Goal: Answer question/provide support: Share knowledge or assist other users

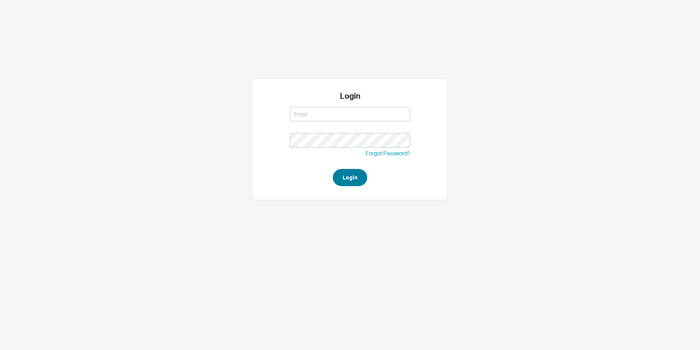
type input "[EMAIL_ADDRESS][DOMAIN_NAME]"
click at [355, 182] on button "Login" at bounding box center [350, 177] width 34 height 17
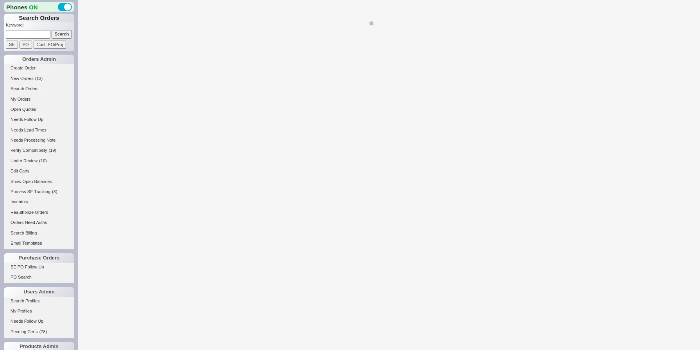
select select "*"
select select "LOW"
select select "3"
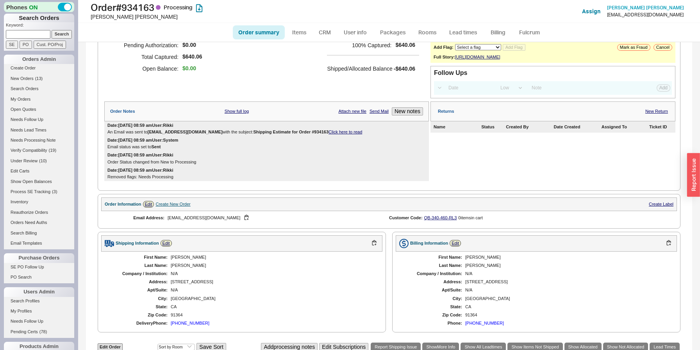
scroll to position [165, 0]
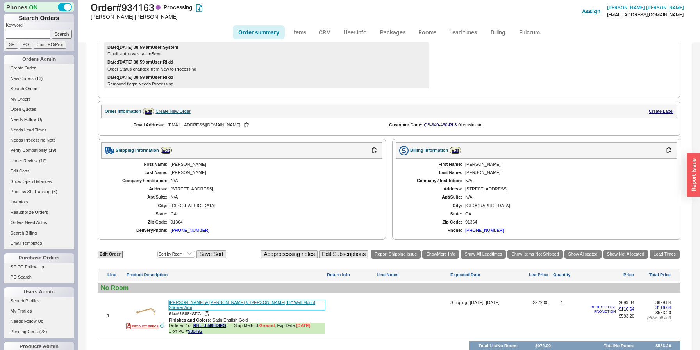
click at [239, 310] on link "Rohl Perrin & Rowe Perrin & Rowe 15" Wall Mount Shower Arm" at bounding box center [247, 305] width 156 height 10
